Goal: Transaction & Acquisition: Obtain resource

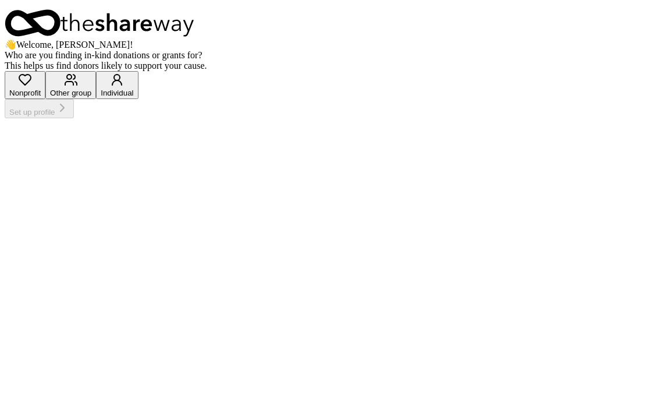
click at [41, 97] on div "Nonprofit" at bounding box center [24, 92] width 31 height 9
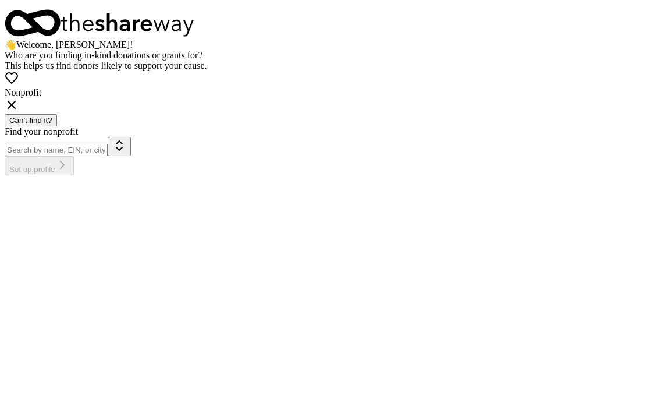
click at [108, 156] on input "Find your nonprofit" at bounding box center [56, 150] width 103 height 12
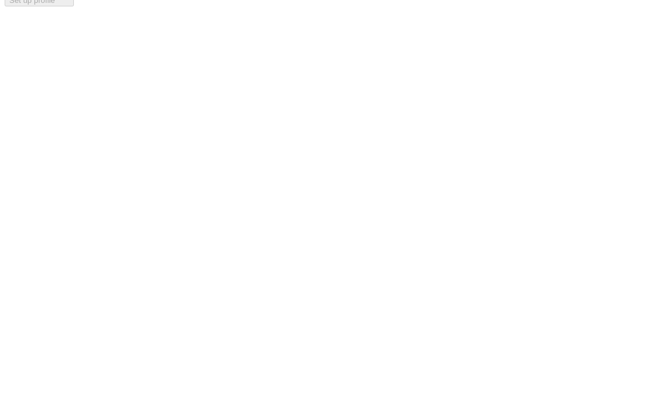
scroll to position [34, 0]
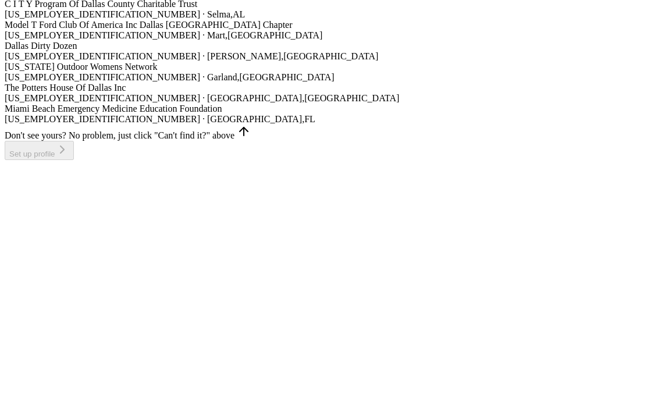
type input "[GEOGRAPHIC_DATA],[US_STATE]"
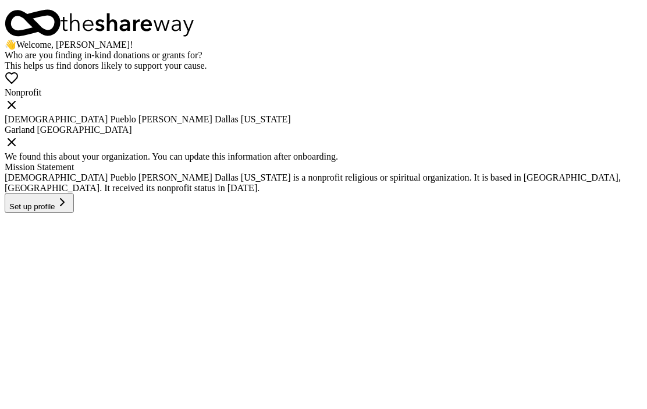
scroll to position [130, 0]
click at [15, 146] on icon at bounding box center [11, 142] width 7 height 7
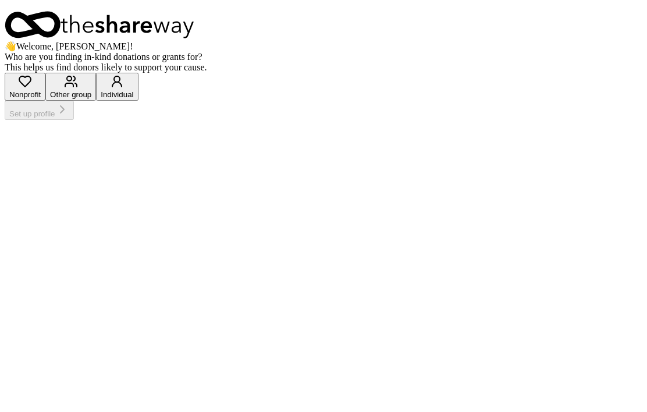
scroll to position [0, 0]
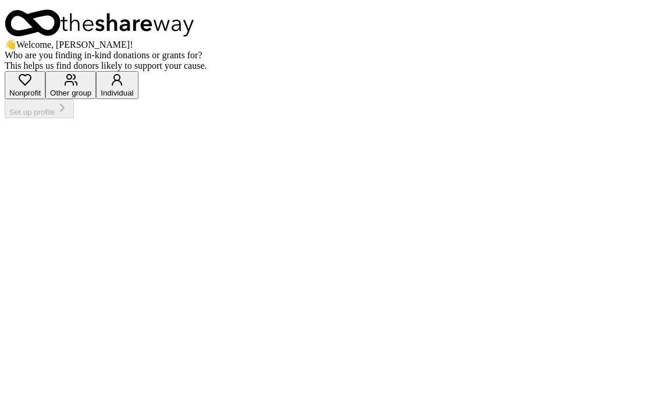
click at [45, 99] on button "Nonprofit" at bounding box center [25, 85] width 41 height 28
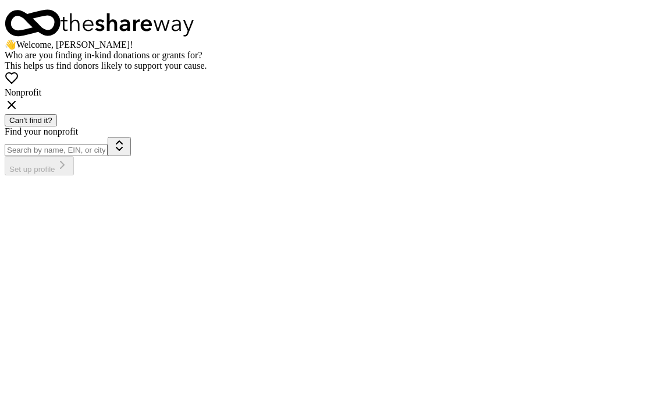
click at [108, 156] on input "Find your nonprofit" at bounding box center [56, 150] width 103 height 12
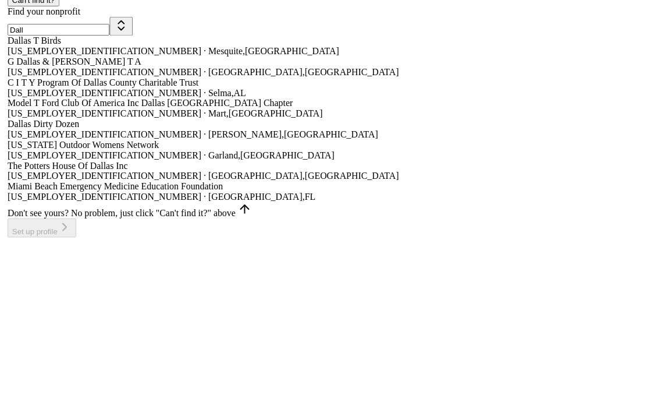
scroll to position [16, 0]
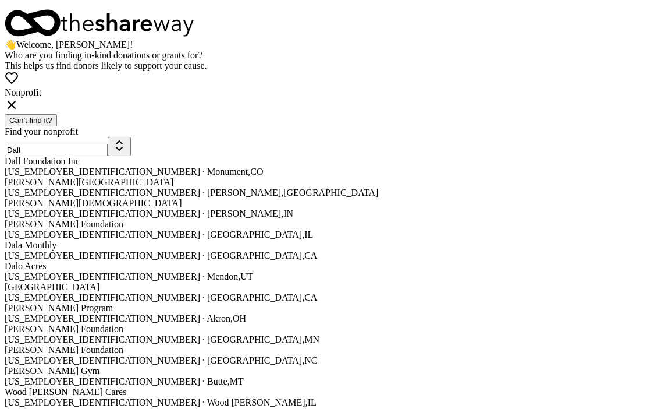
type input "Dall"
click at [486, 114] on div "Nonprofit" at bounding box center [324, 92] width 638 height 43
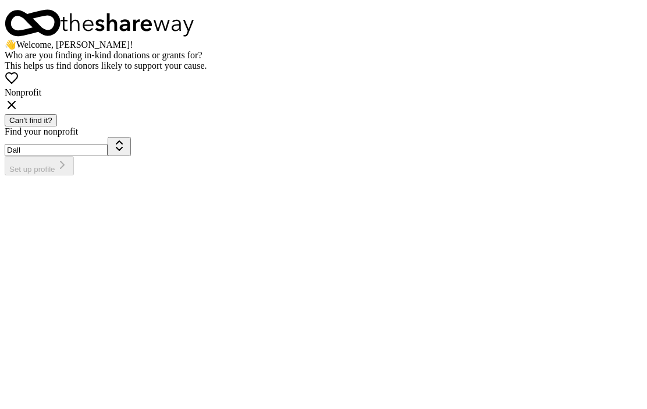
click at [19, 112] on icon at bounding box center [12, 105] width 14 height 14
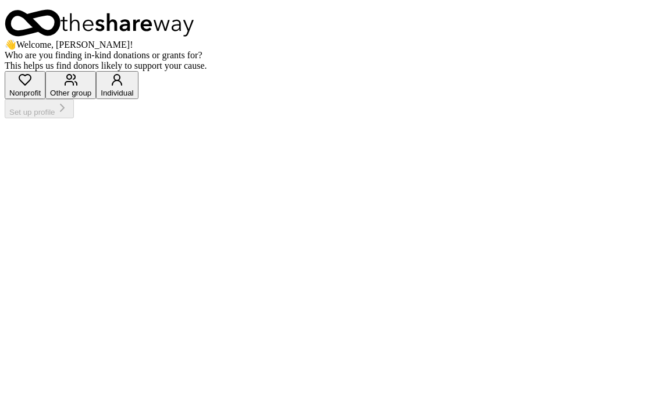
scroll to position [8, 0]
click at [133, 88] on div "button" at bounding box center [117, 81] width 33 height 16
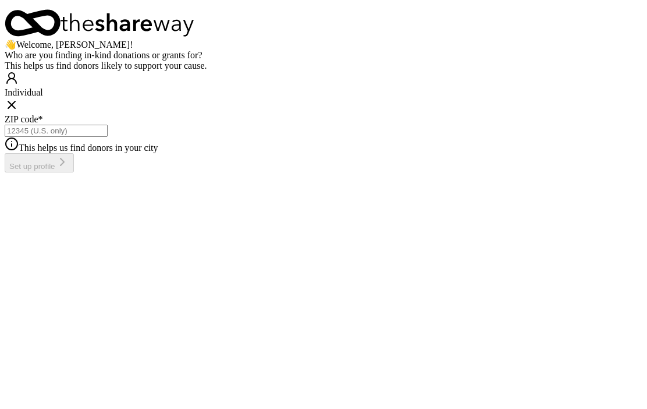
click at [108, 137] on input "ZIP code *" at bounding box center [56, 131] width 103 height 12
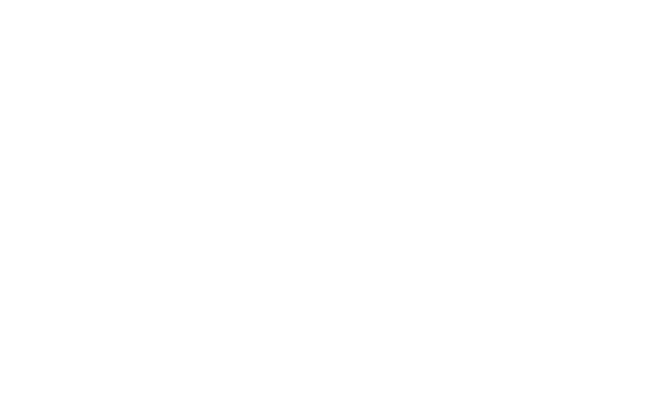
type input "75217"
click at [74, 166] on button "Set up profile" at bounding box center [39, 162] width 69 height 19
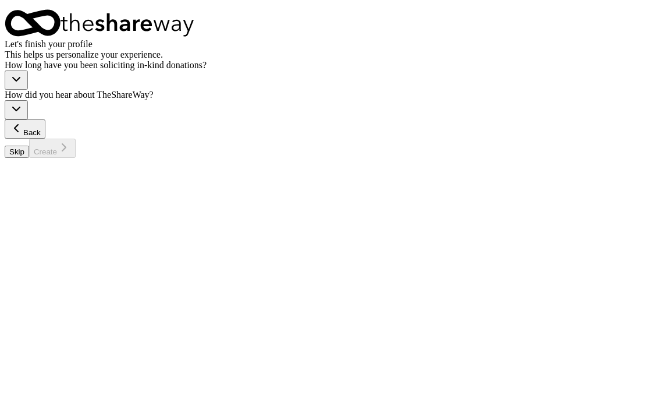
click at [23, 86] on icon "button" at bounding box center [16, 79] width 14 height 14
click at [235, 235] on div "This is my first time!" at bounding box center [195, 229] width 79 height 10
click at [23, 116] on icon "button" at bounding box center [16, 109] width 14 height 14
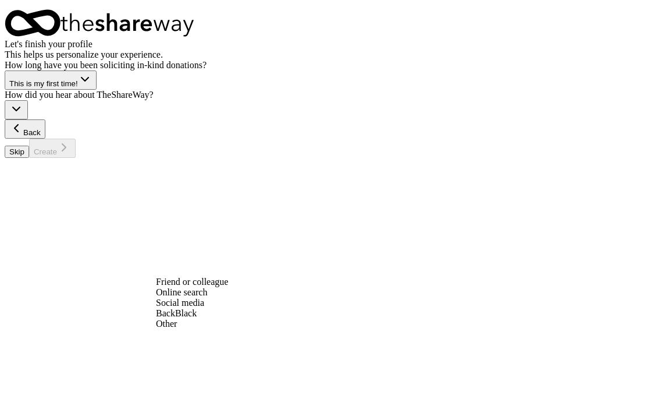
click at [205, 308] on div "Social media" at bounding box center [192, 302] width 72 height 10
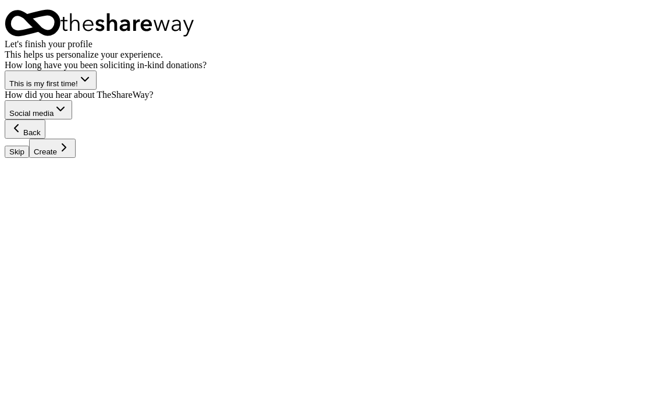
click at [76, 158] on button "Create" at bounding box center [52, 148] width 47 height 19
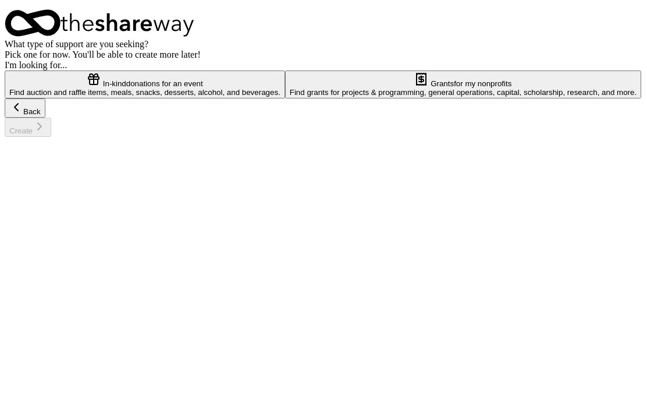
scroll to position [111, 0]
click at [463, 97] on div "Find grants for projects & programming, general operations, capital, scholarshi…" at bounding box center [463, 92] width 347 height 9
click at [47, 133] on icon "button" at bounding box center [40, 126] width 14 height 14
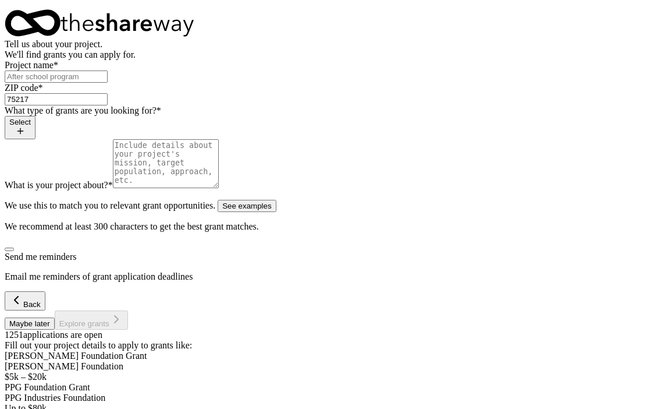
click at [36, 139] on button "Select" at bounding box center [20, 127] width 31 height 23
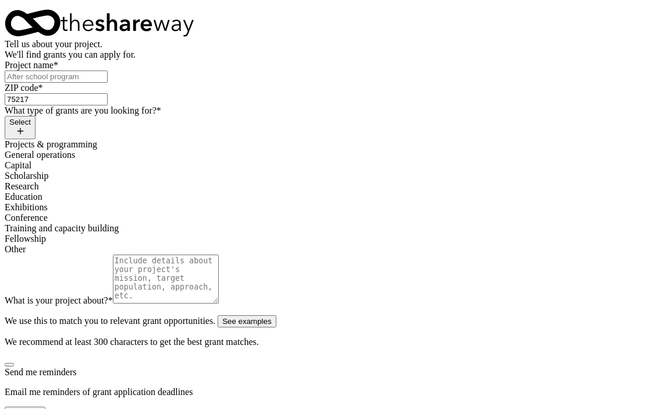
scroll to position [135, 0]
click at [46, 243] on span "Fellowship" at bounding box center [25, 238] width 41 height 10
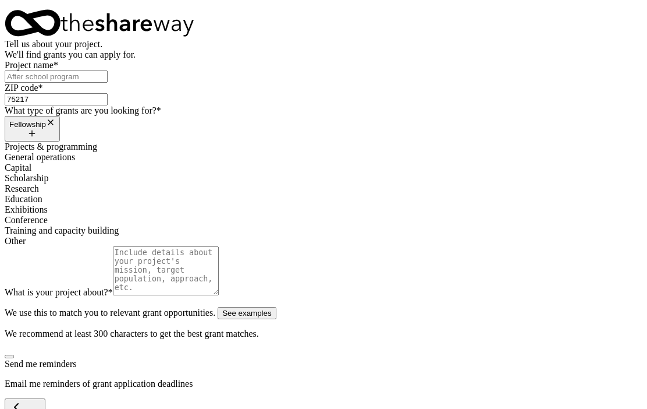
scroll to position [0, 0]
click at [97, 151] on span "Projects & programming" at bounding box center [51, 146] width 93 height 10
click at [107, 152] on button "Fellowship Projects & programming" at bounding box center [56, 134] width 102 height 37
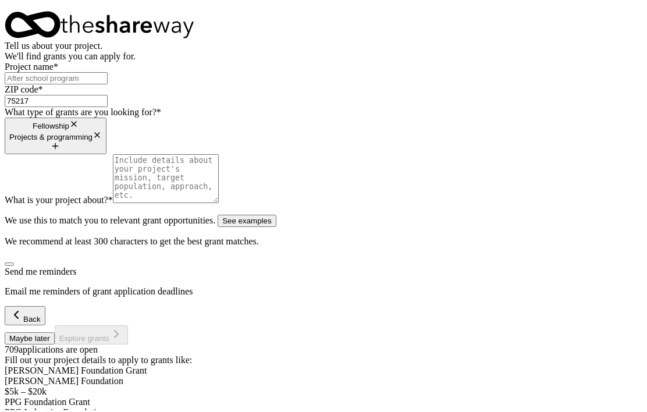
scroll to position [317, 0]
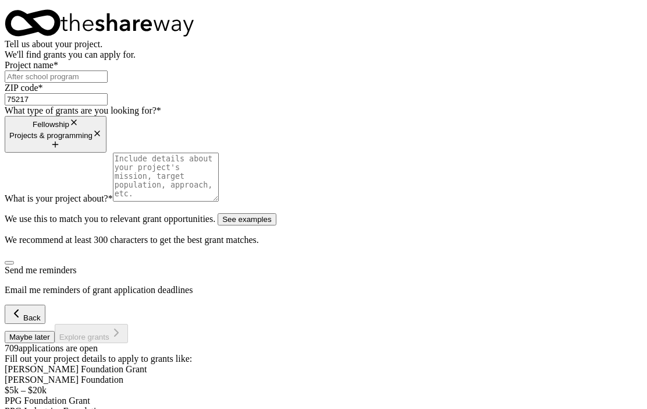
click at [219, 201] on textarea "What is your project about? *" at bounding box center [166, 176] width 106 height 49
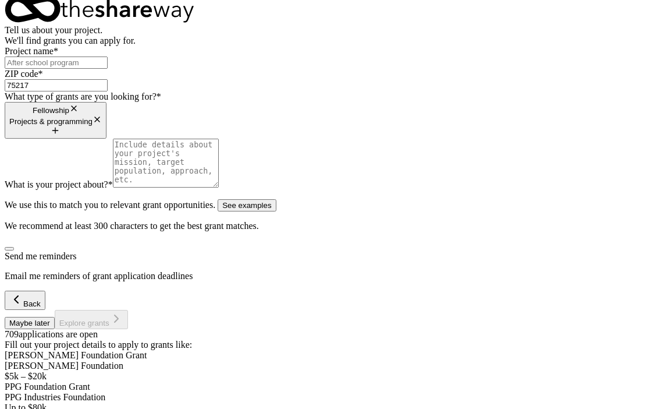
scroll to position [68, 0]
click at [108, 69] on input "Project name *" at bounding box center [56, 62] width 103 height 12
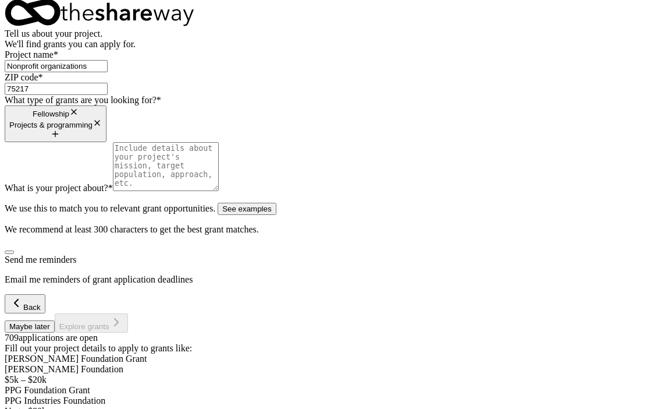
type input "Nonprofit organizations"
click at [269, 332] on div "Maybe later Explore grants" at bounding box center [324, 322] width 638 height 19
click at [278, 332] on div "Maybe later Explore grants" at bounding box center [324, 322] width 638 height 19
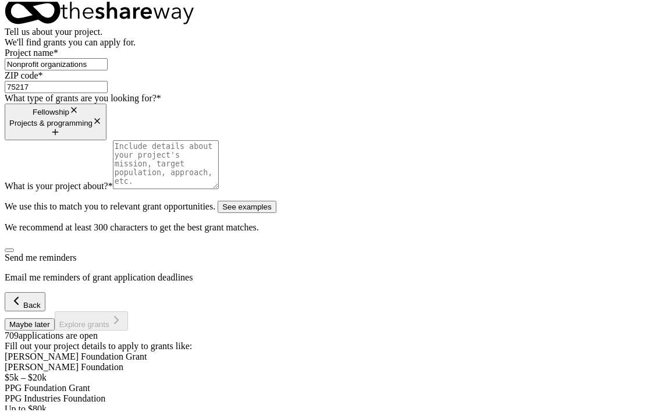
scroll to position [118, 0]
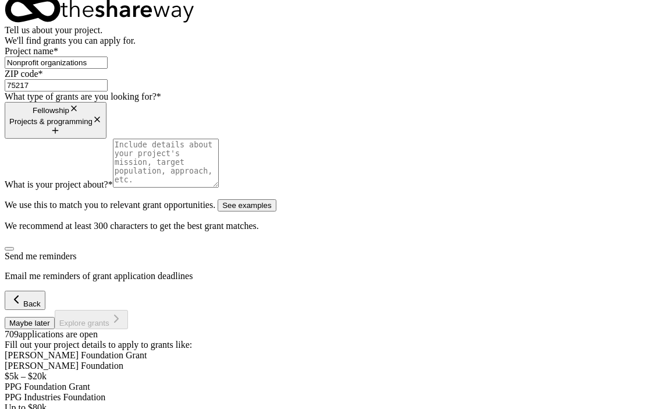
click at [113, 187] on textarea "What is your project about? *" at bounding box center [166, 163] width 106 height 49
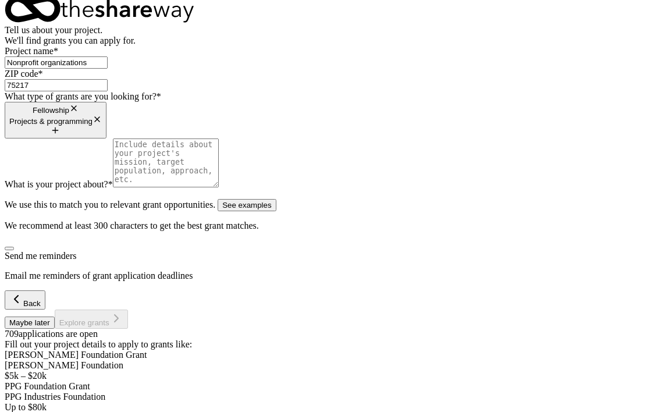
scroll to position [10, 0]
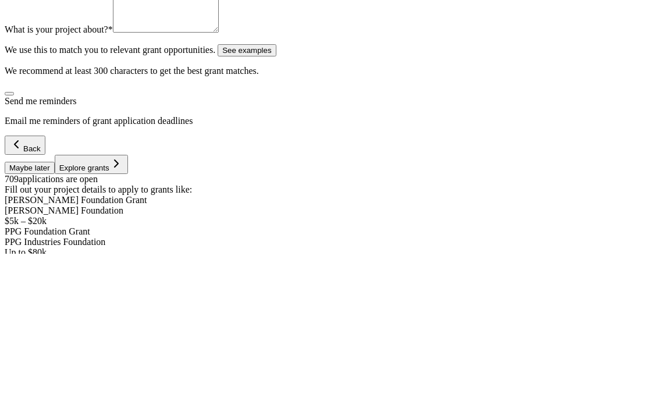
type textarea "T"
click at [128, 142] on textarea "Needing help to get our chrch back" at bounding box center [166, 166] width 106 height 49
click at [174, 142] on textarea "Needing help to get our [DEMOGRAPHIC_DATA] back" at bounding box center [166, 166] width 106 height 49
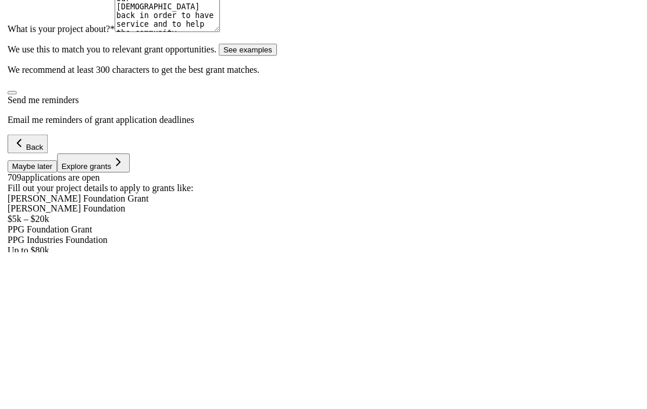
scroll to position [14, 0]
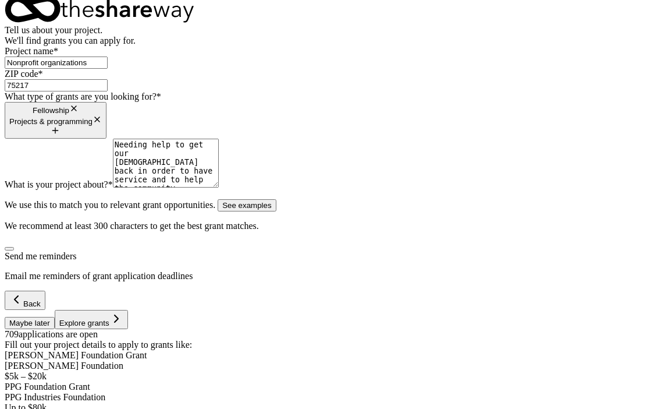
type textarea "Needing help to get our [DEMOGRAPHIC_DATA] back in order to have service and to…"
click at [128, 329] on button "Explore grants" at bounding box center [91, 319] width 73 height 19
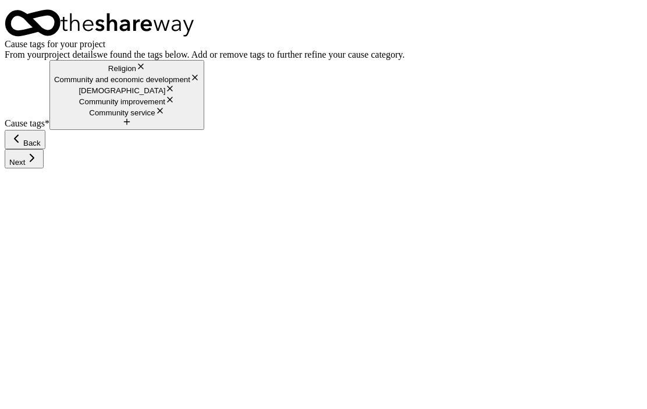
click at [44, 168] on button "Next" at bounding box center [24, 158] width 39 height 19
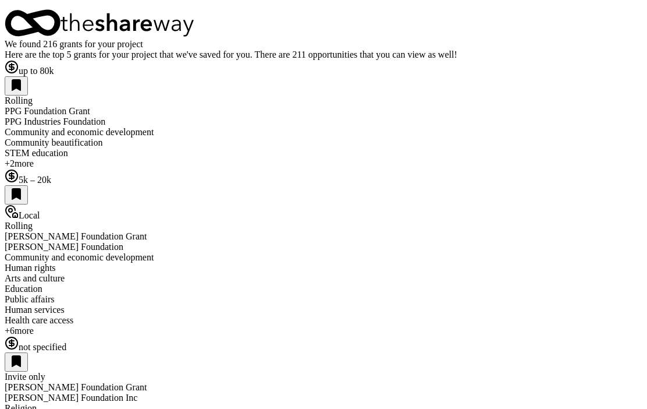
scroll to position [242, 0]
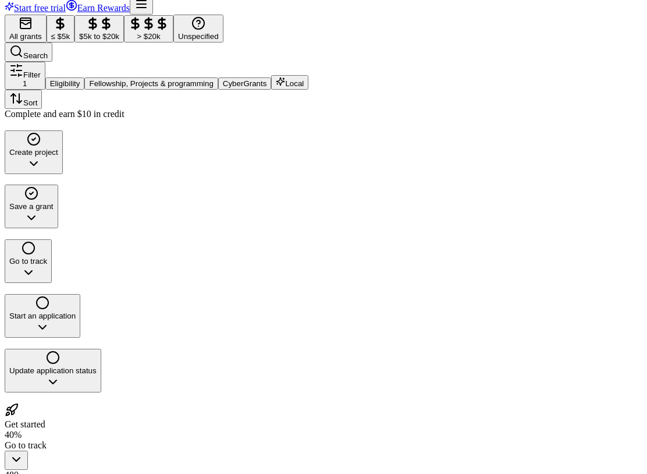
scroll to position [84, 0]
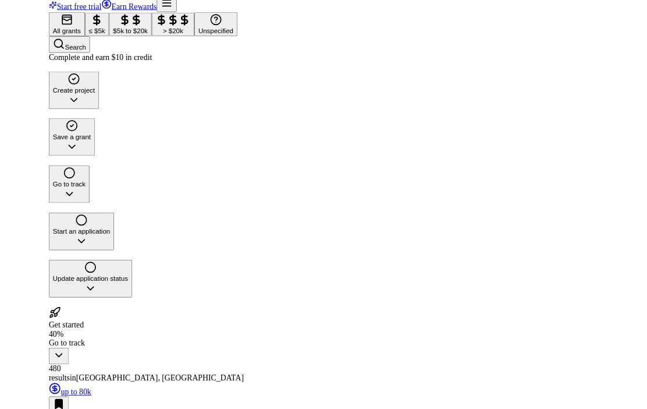
scroll to position [117, 0]
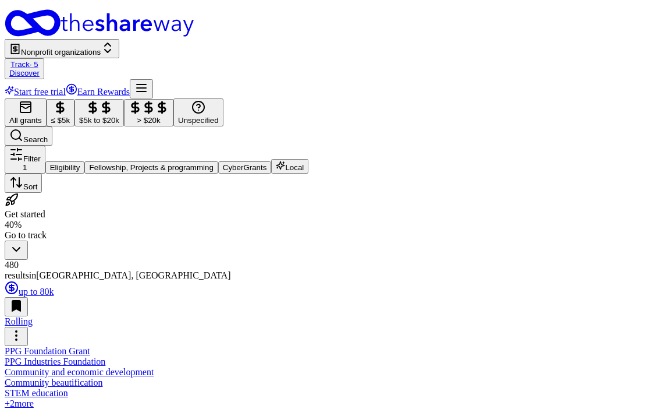
scroll to position [117, 0]
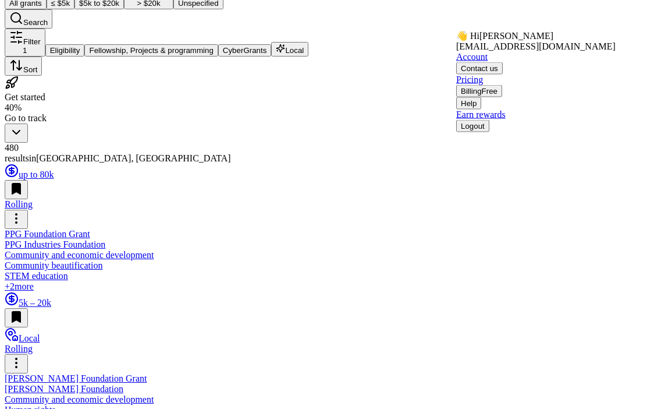
click at [488, 62] on link "Account" at bounding box center [471, 57] width 31 height 10
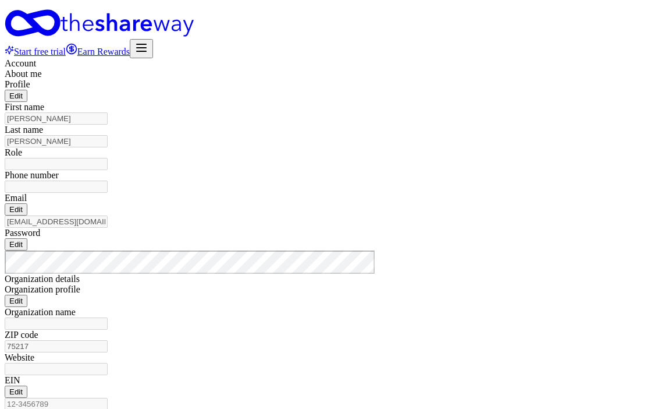
click at [146, 48] on line "button" at bounding box center [141, 48] width 9 height 0
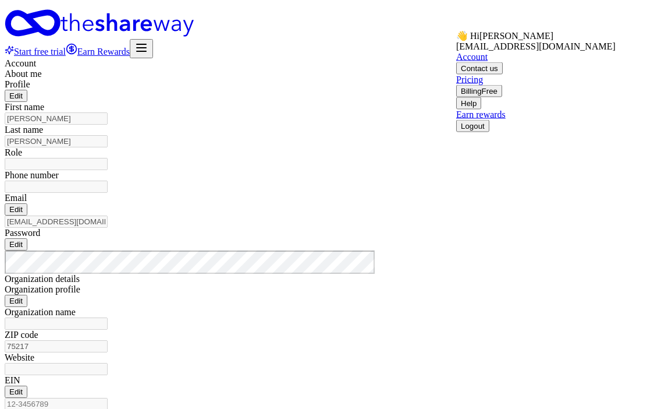
click at [599, 52] on div "[EMAIL_ADDRESS][DOMAIN_NAME]" at bounding box center [535, 46] width 159 height 10
click at [565, 41] on div "👋 Hi [PERSON_NAME]" at bounding box center [535, 35] width 159 height 11
click at [594, 232] on div "Account About me Profile Edit First name [PERSON_NAME] Last name [PERSON_NAME] …" at bounding box center [324, 342] width 638 height 569
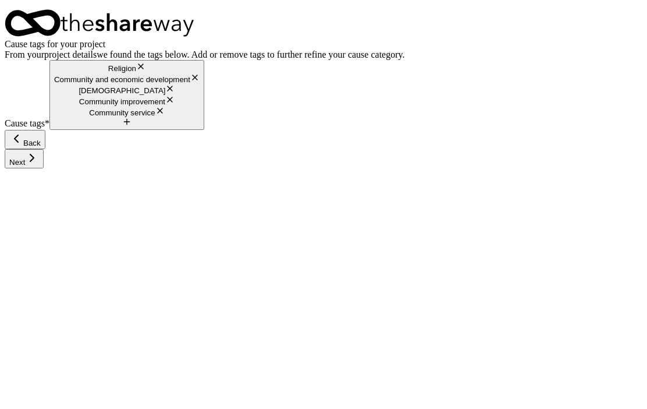
click at [39, 165] on icon "button" at bounding box center [32, 158] width 14 height 14
click at [608, 168] on div "Next" at bounding box center [324, 158] width 638 height 19
click at [603, 168] on div "Next" at bounding box center [324, 158] width 638 height 19
click at [601, 168] on div "Next" at bounding box center [324, 158] width 638 height 19
click at [44, 168] on button "Next" at bounding box center [24, 158] width 39 height 19
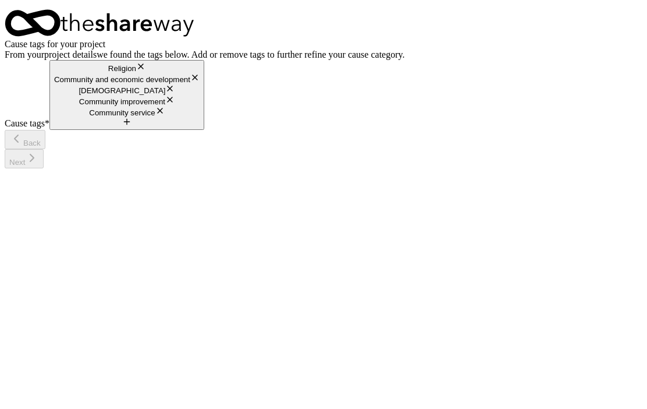
click at [570, 130] on div "Cause tags for your project From your project details we found the tags below. …" at bounding box center [324, 69] width 638 height 120
click at [606, 168] on div "Next" at bounding box center [324, 158] width 638 height 19
click at [602, 168] on div "Next" at bounding box center [324, 158] width 638 height 19
click at [31, 168] on div "Back Next" at bounding box center [324, 149] width 638 height 38
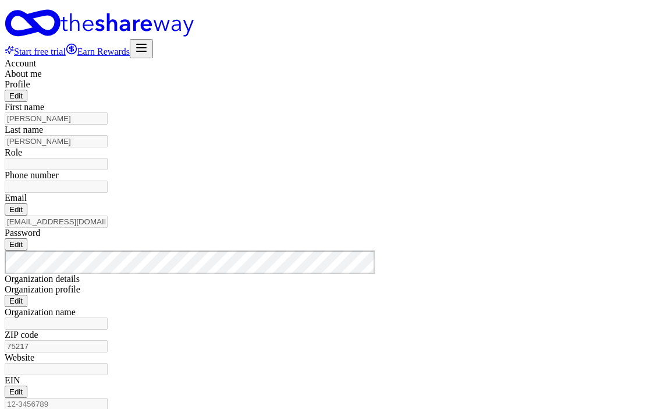
click at [148, 41] on icon "button" at bounding box center [141, 48] width 14 height 14
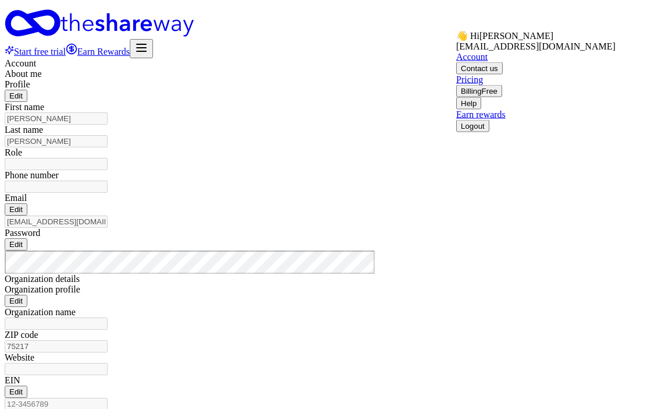
click at [565, 41] on div "👋 Hi [PERSON_NAME]" at bounding box center [535, 35] width 159 height 11
click at [525, 41] on div "👋 Hi [PERSON_NAME]" at bounding box center [535, 35] width 159 height 11
click at [500, 41] on div "👋 Hi [PERSON_NAME]" at bounding box center [535, 35] width 159 height 11
click at [488, 62] on link "Account" at bounding box center [471, 57] width 31 height 10
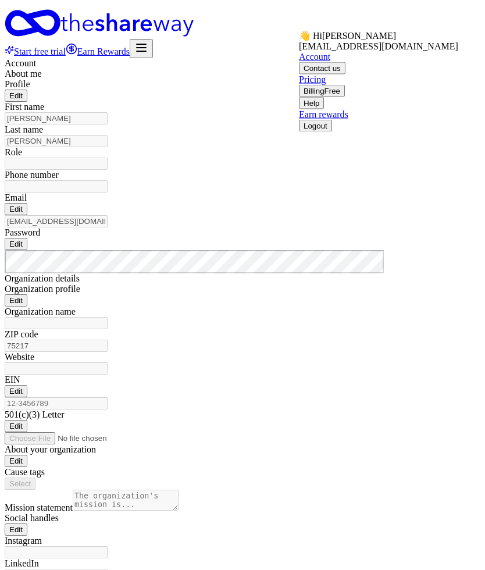
click at [382, 52] on div "[EMAIL_ADDRESS][DOMAIN_NAME]" at bounding box center [378, 46] width 159 height 10
click at [66, 47] on link "Start free trial" at bounding box center [35, 52] width 61 height 10
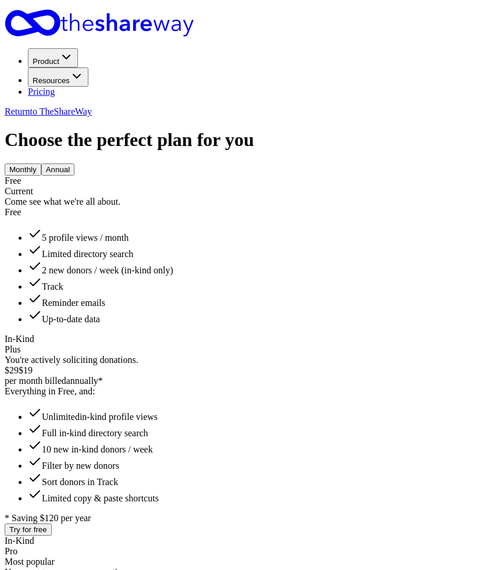
click at [92, 107] on span "Return to TheShareWay" at bounding box center [48, 112] width 87 height 10
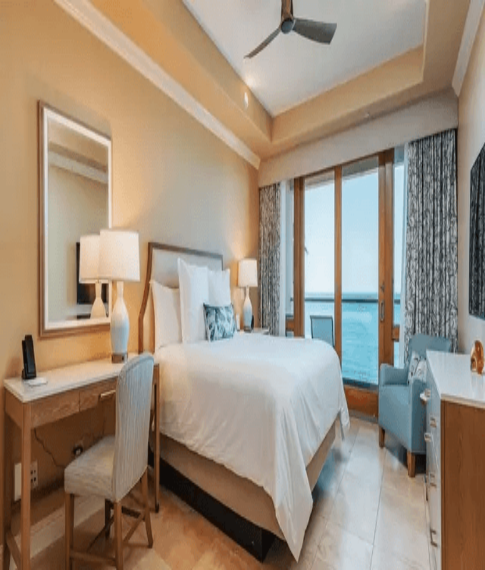
click at [52, 408] on span "project" at bounding box center [40, 531] width 26 height 10
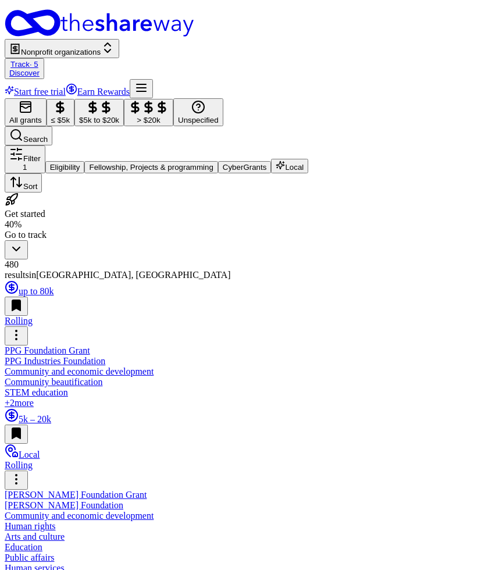
click at [310, 408] on div "[PERSON_NAME] Foundation Grant" at bounding box center [243, 495] width 476 height 10
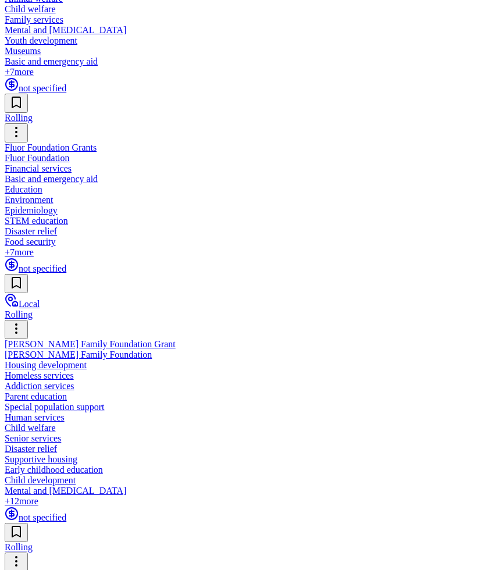
scroll to position [1142, 0]
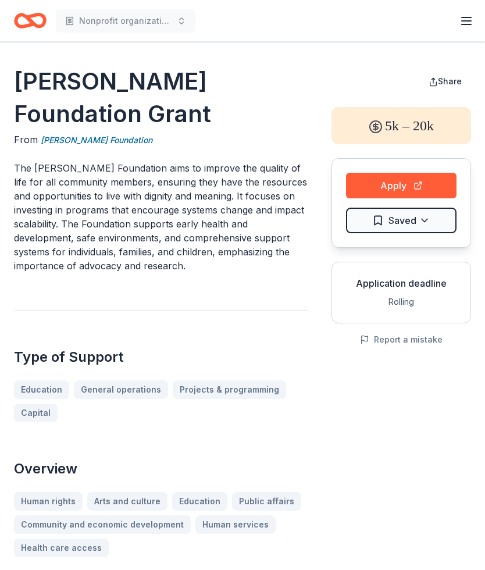
click at [410, 308] on div "Rolling" at bounding box center [402, 302] width 120 height 14
click at [434, 293] on div "Application deadline Rolling" at bounding box center [402, 293] width 140 height 62
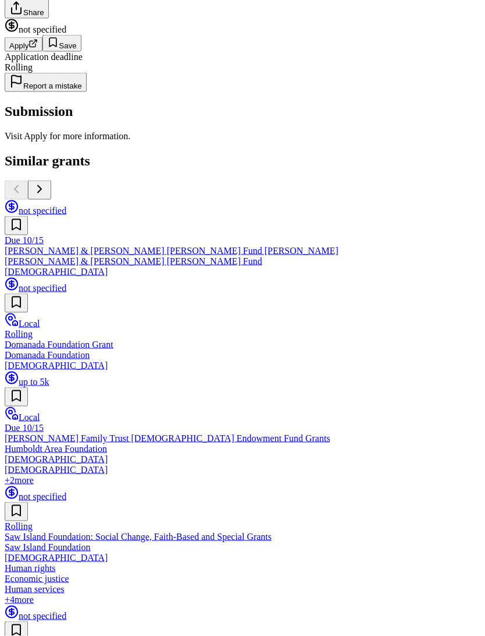
scroll to position [550, 0]
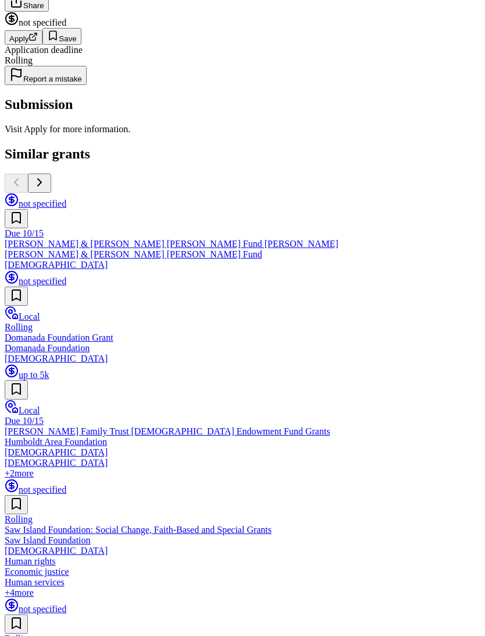
click at [439, 437] on div "[PERSON_NAME] Family Trust [DEMOGRAPHIC_DATA] Endowment Fund Grants" at bounding box center [243, 431] width 476 height 10
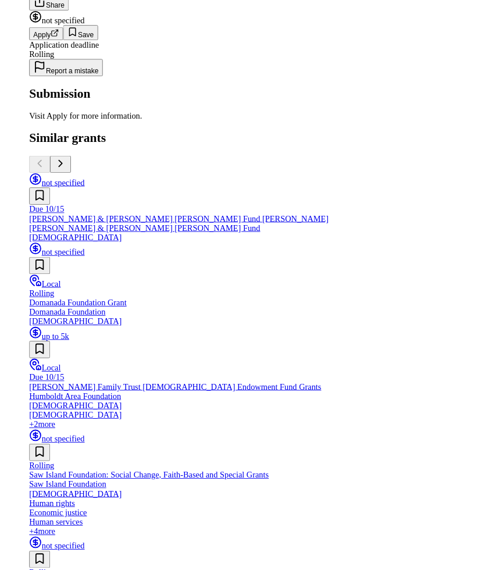
scroll to position [583, 0]
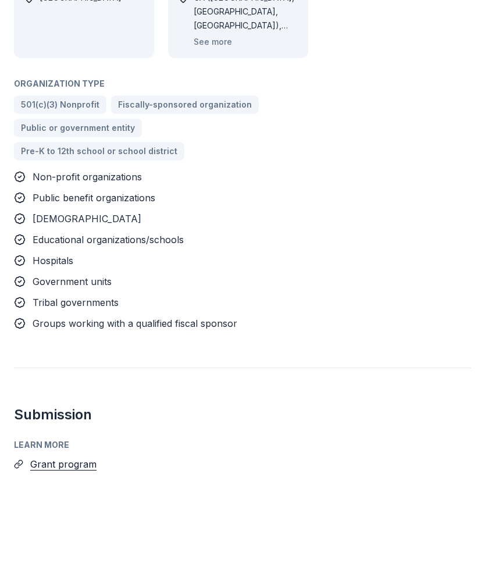
scroll to position [799, 0]
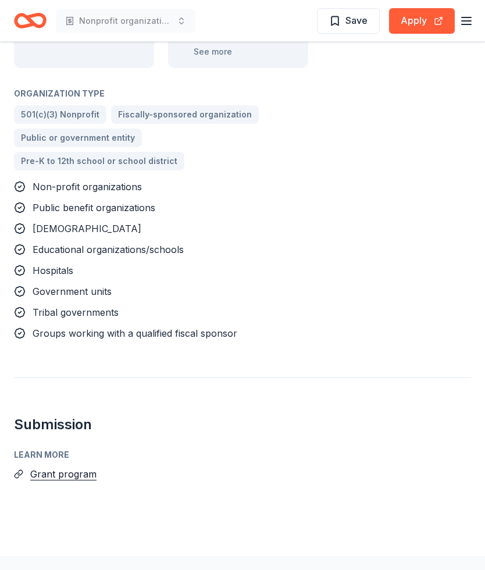
click at [69, 467] on button "Grant program" at bounding box center [63, 474] width 66 height 15
